Goal: Task Accomplishment & Management: Use online tool/utility

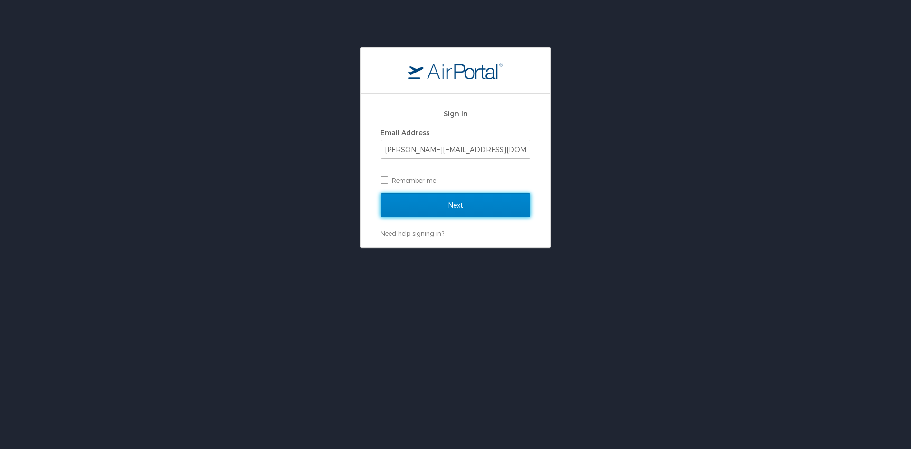
click at [449, 204] on input "Next" at bounding box center [456, 206] width 150 height 24
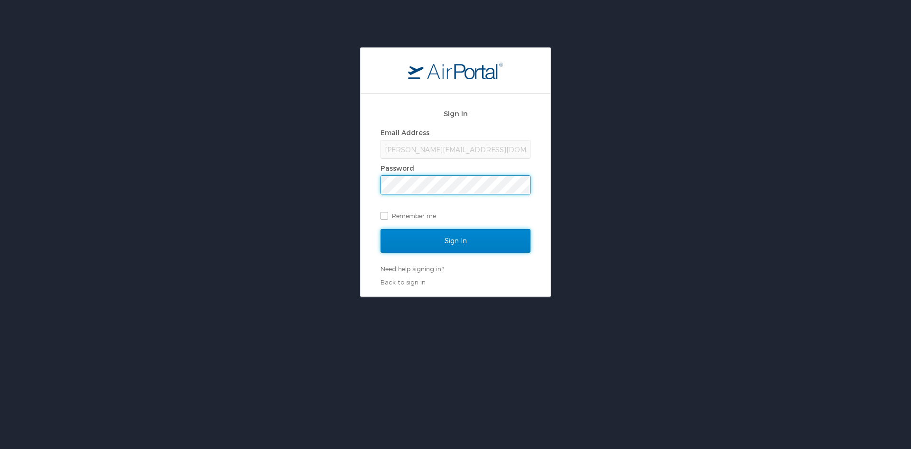
click at [433, 234] on input "Sign In" at bounding box center [456, 241] width 150 height 24
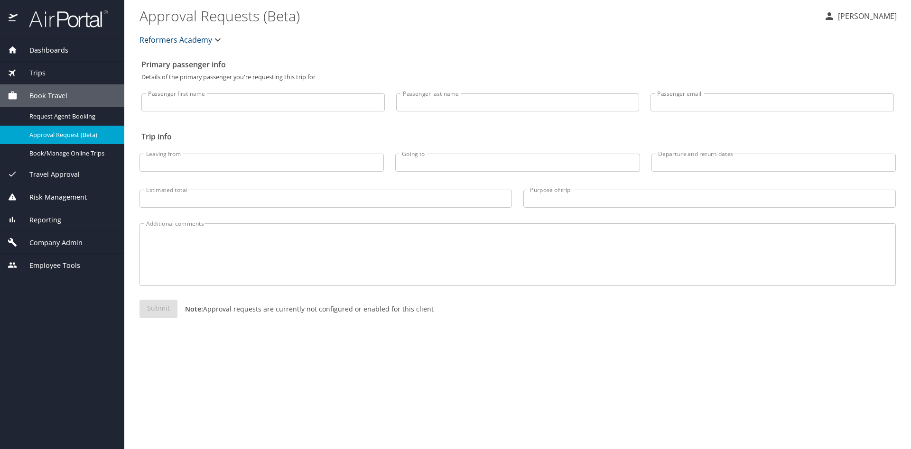
click at [152, 106] on input "Passenger first name" at bounding box center [262, 102] width 243 height 18
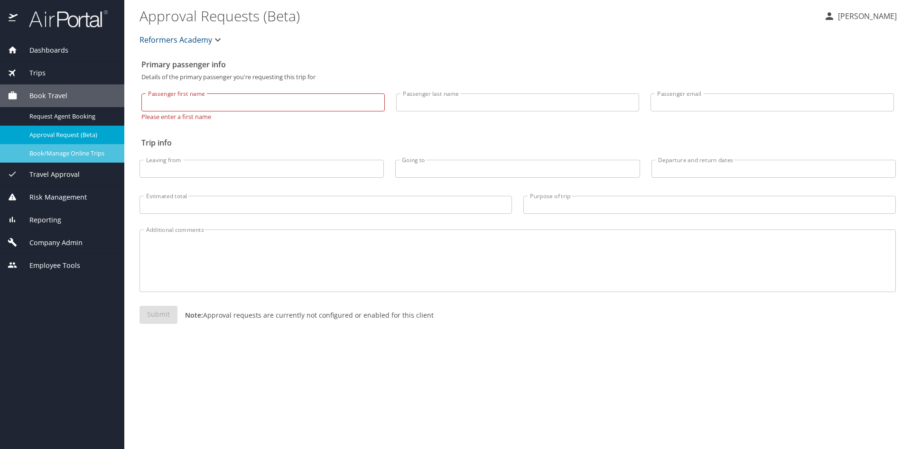
click at [113, 155] on div "Book/Manage Online Trips" at bounding box center [62, 153] width 109 height 11
